Goal: Check status: Check status

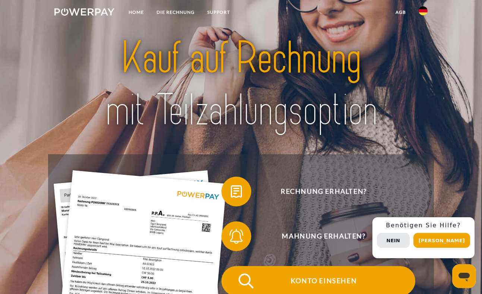
click at [351, 276] on span "Konto einsehen" at bounding box center [323, 281] width 183 height 30
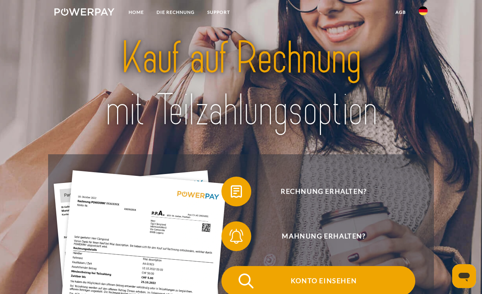
click at [330, 285] on span "Konto einsehen" at bounding box center [323, 281] width 183 height 30
click at [333, 277] on span "Konto einsehen" at bounding box center [323, 281] width 183 height 30
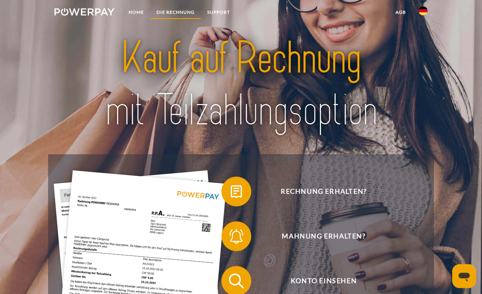
click at [185, 11] on link "DIE RECHNUNG" at bounding box center [175, 12] width 51 height 13
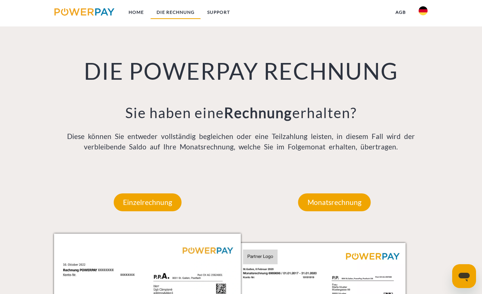
scroll to position [506, 0]
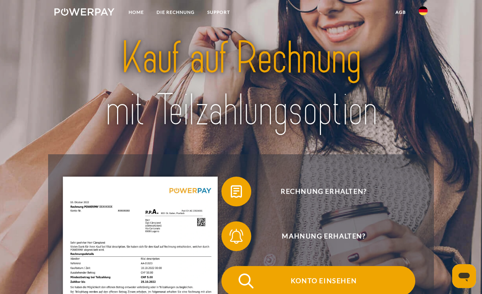
click at [324, 279] on span "Konto einsehen" at bounding box center [323, 281] width 183 height 30
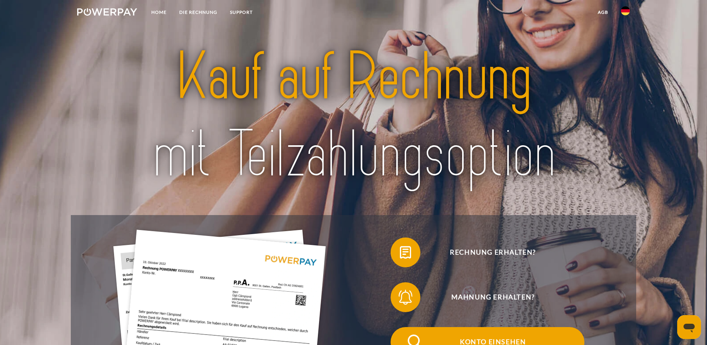
click at [402, 327] on span "Konto einsehen" at bounding box center [493, 342] width 183 height 30
